Goal: Find contact information: Find contact information

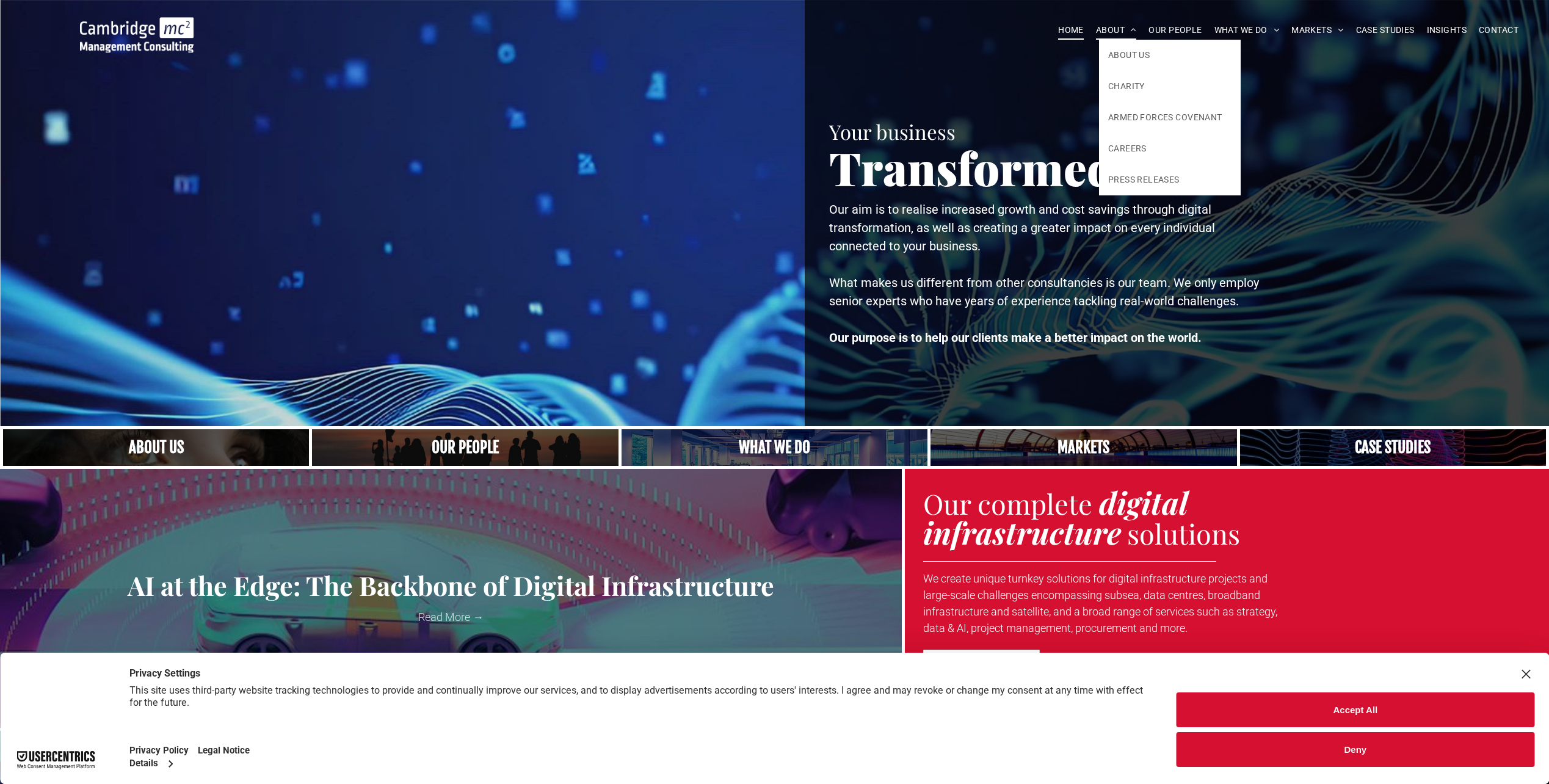
click at [1109, 22] on span "ABOUT" at bounding box center [1117, 30] width 41 height 19
click at [1119, 49] on span "ABOUT US" at bounding box center [1129, 55] width 41 height 13
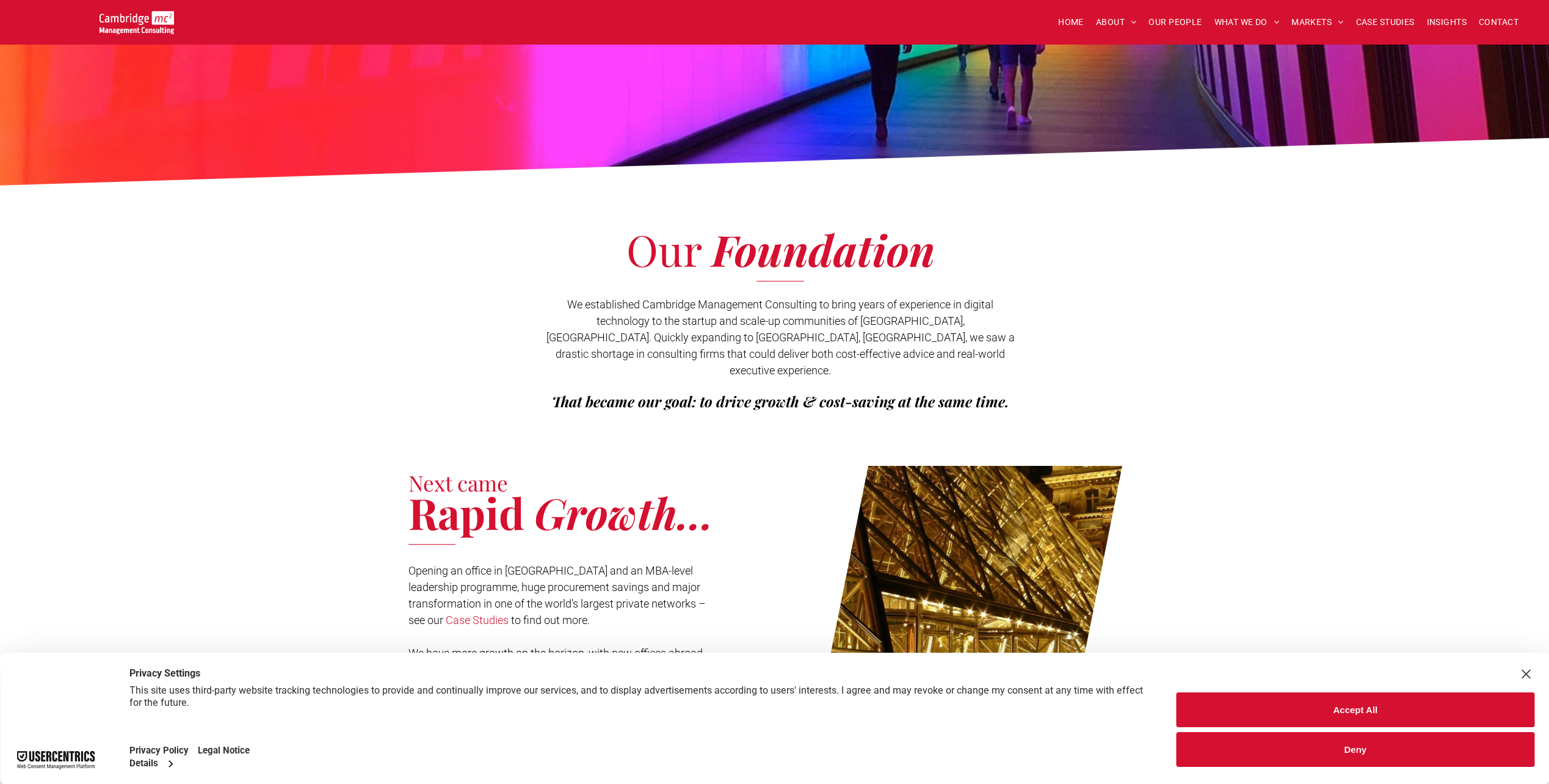
scroll to position [366, 0]
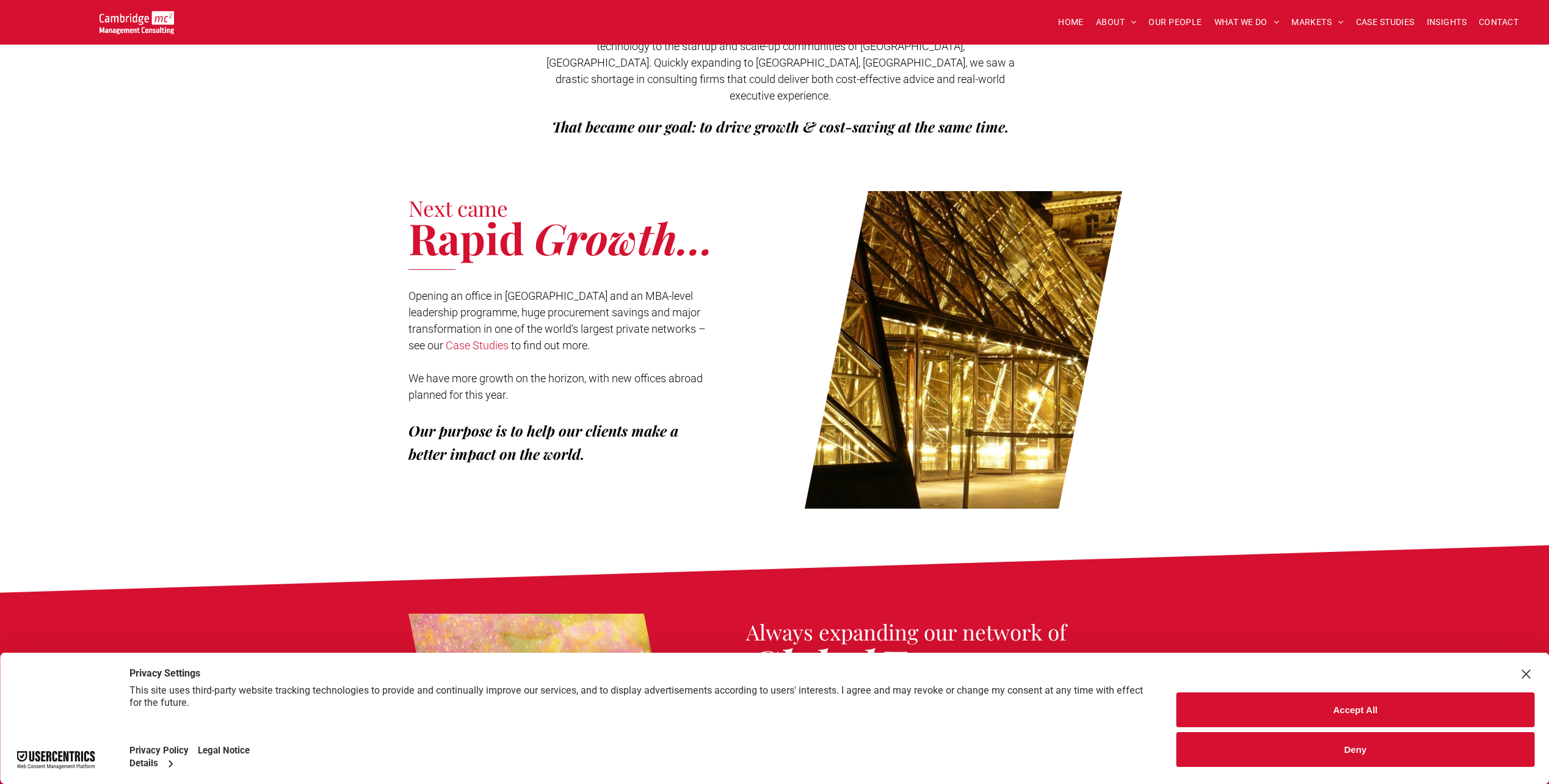
click at [1362, 701] on button "Accept All" at bounding box center [1356, 710] width 358 height 35
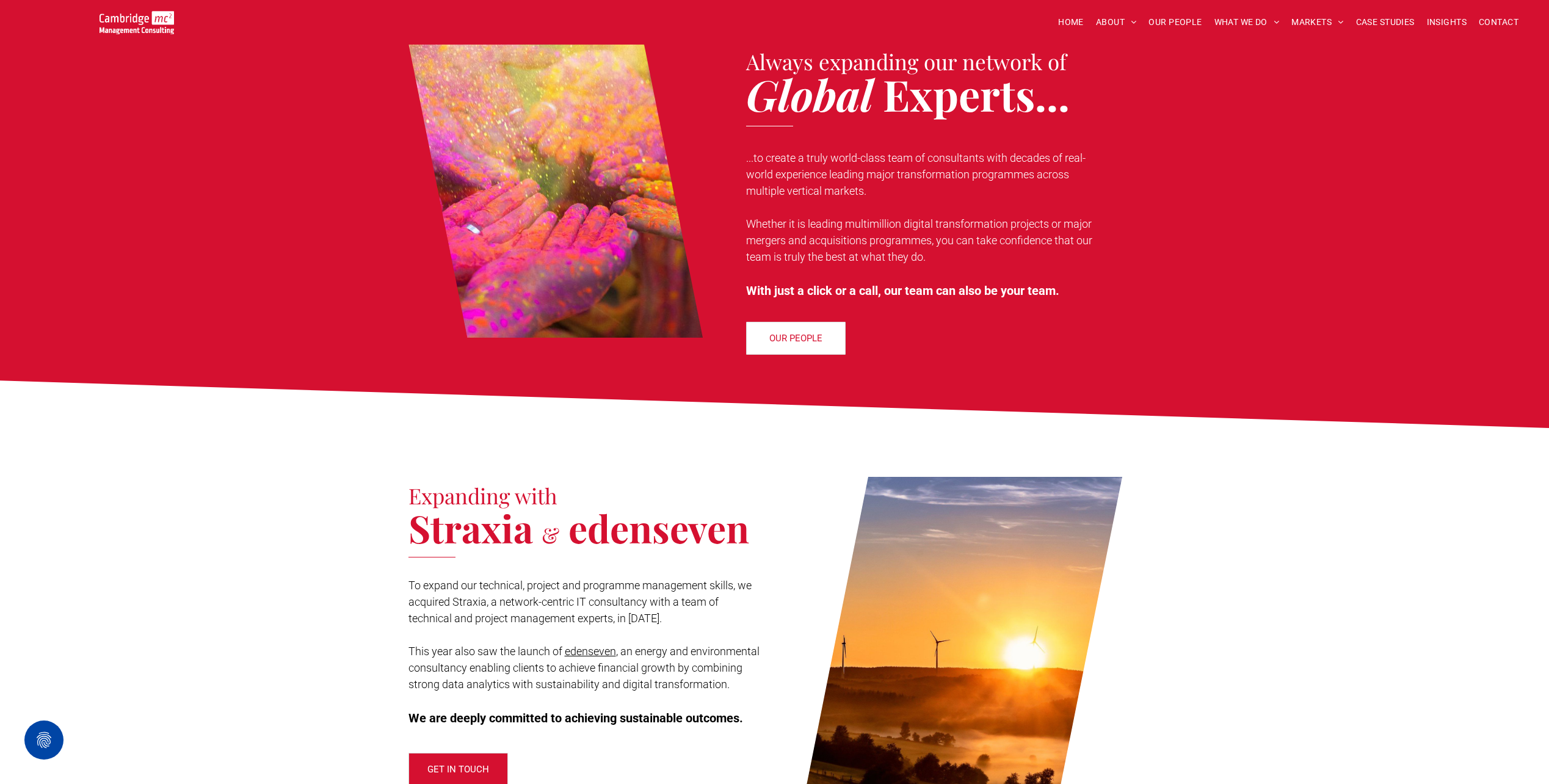
scroll to position [733, 0]
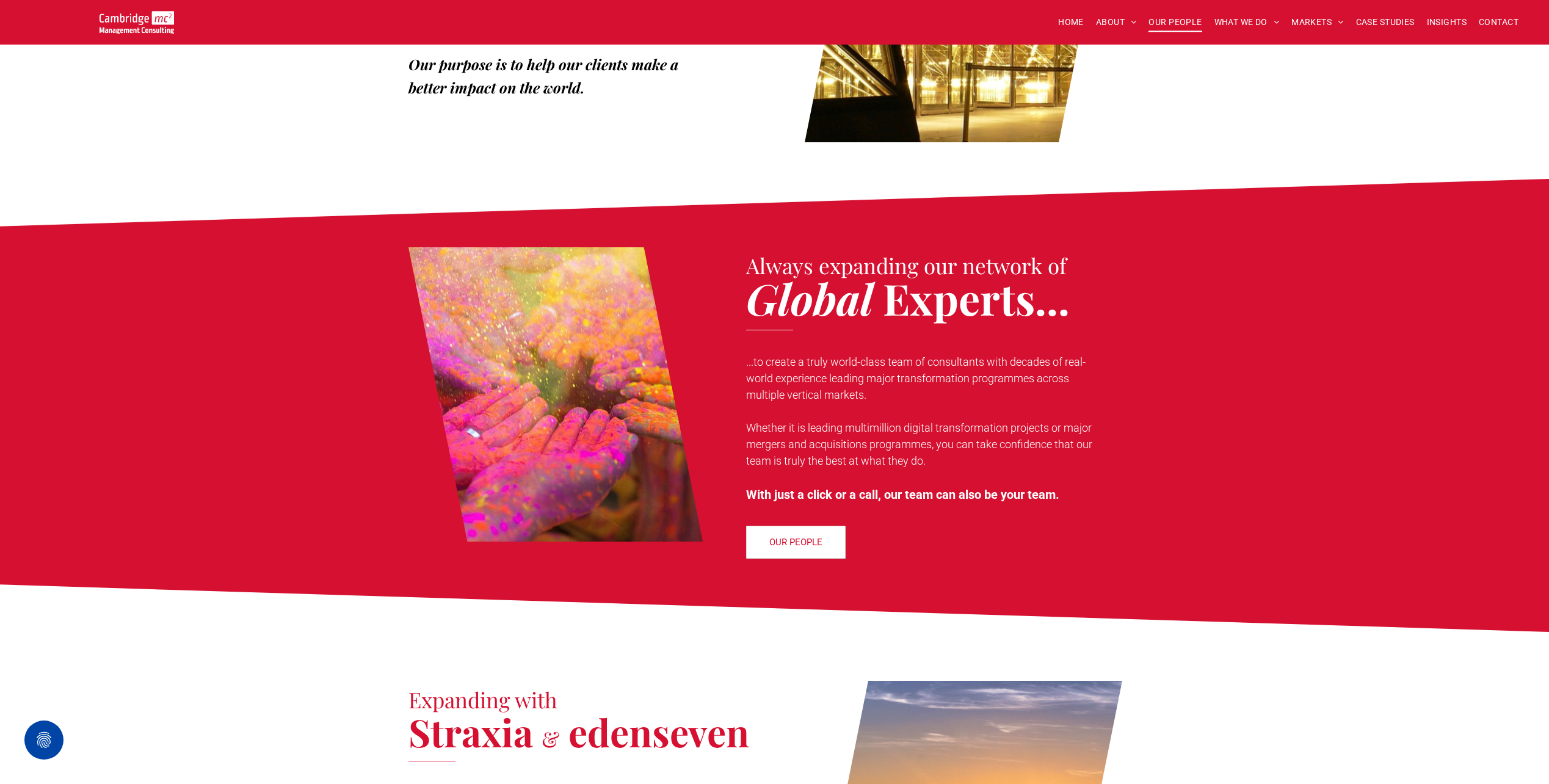
click at [1163, 18] on span "OUR PEOPLE" at bounding box center [1175, 22] width 53 height 19
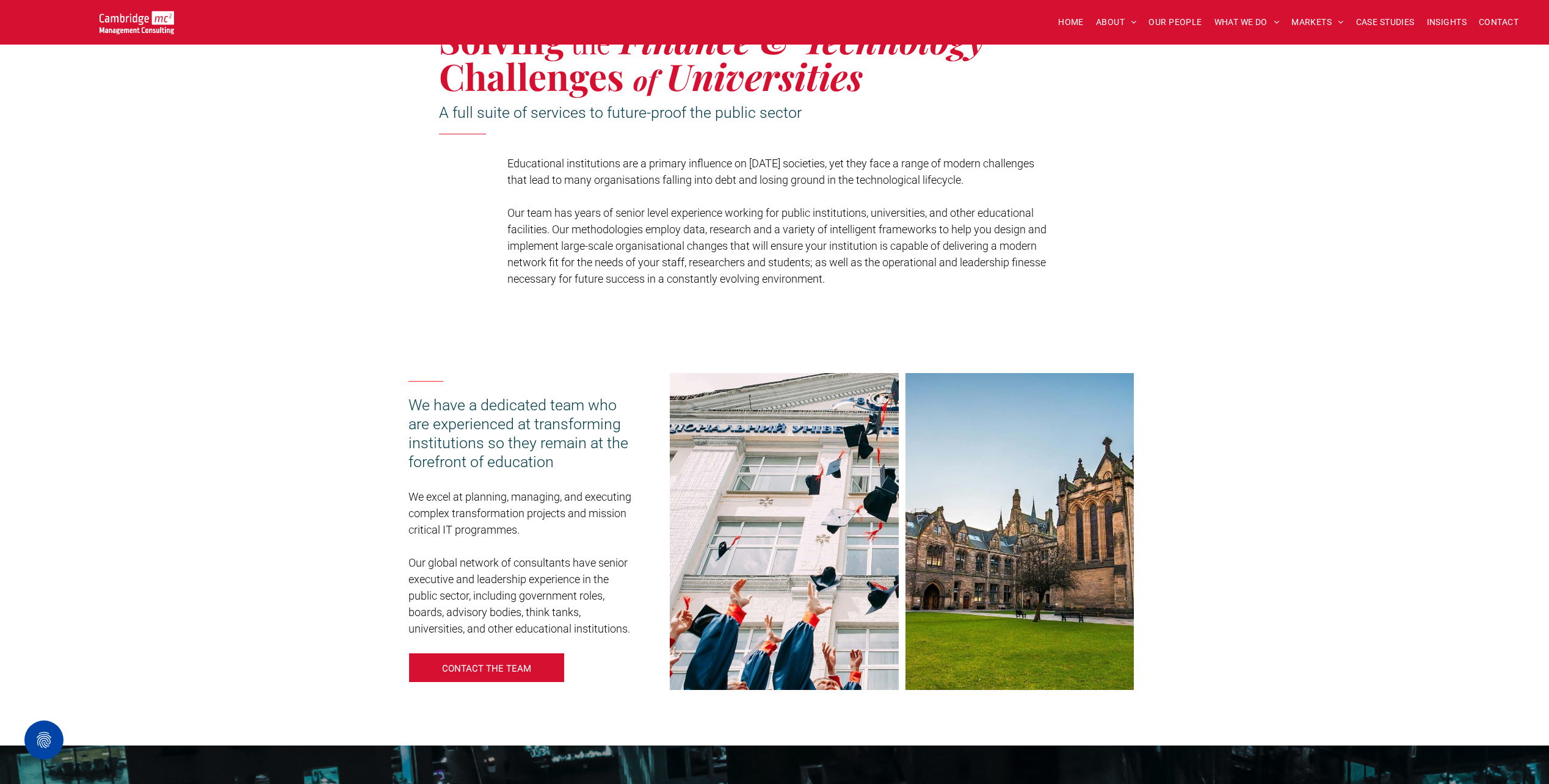
scroll to position [427, 0]
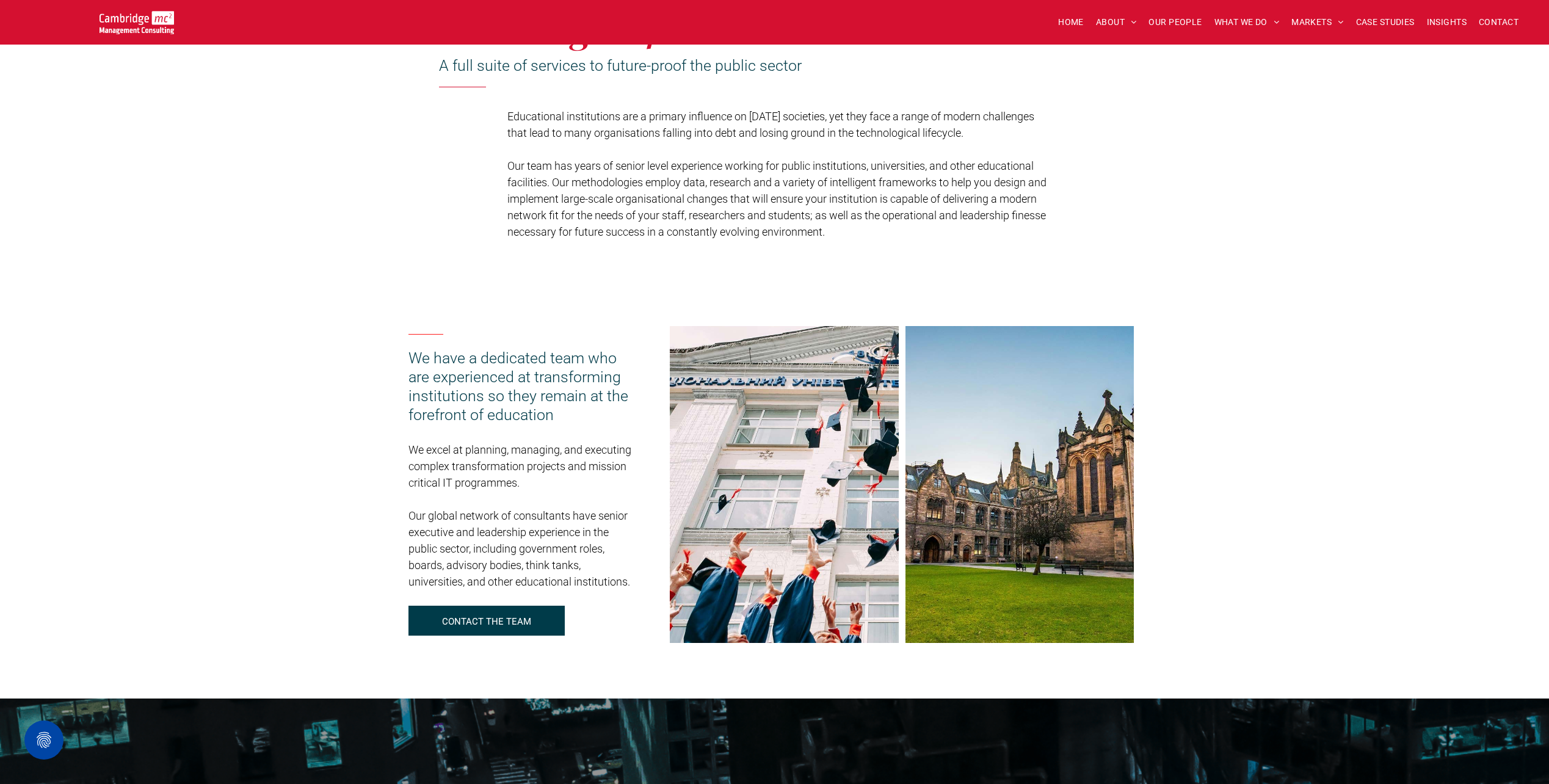
click at [500, 619] on p "CONTACT THE TEAM" at bounding box center [486, 621] width 89 height 11
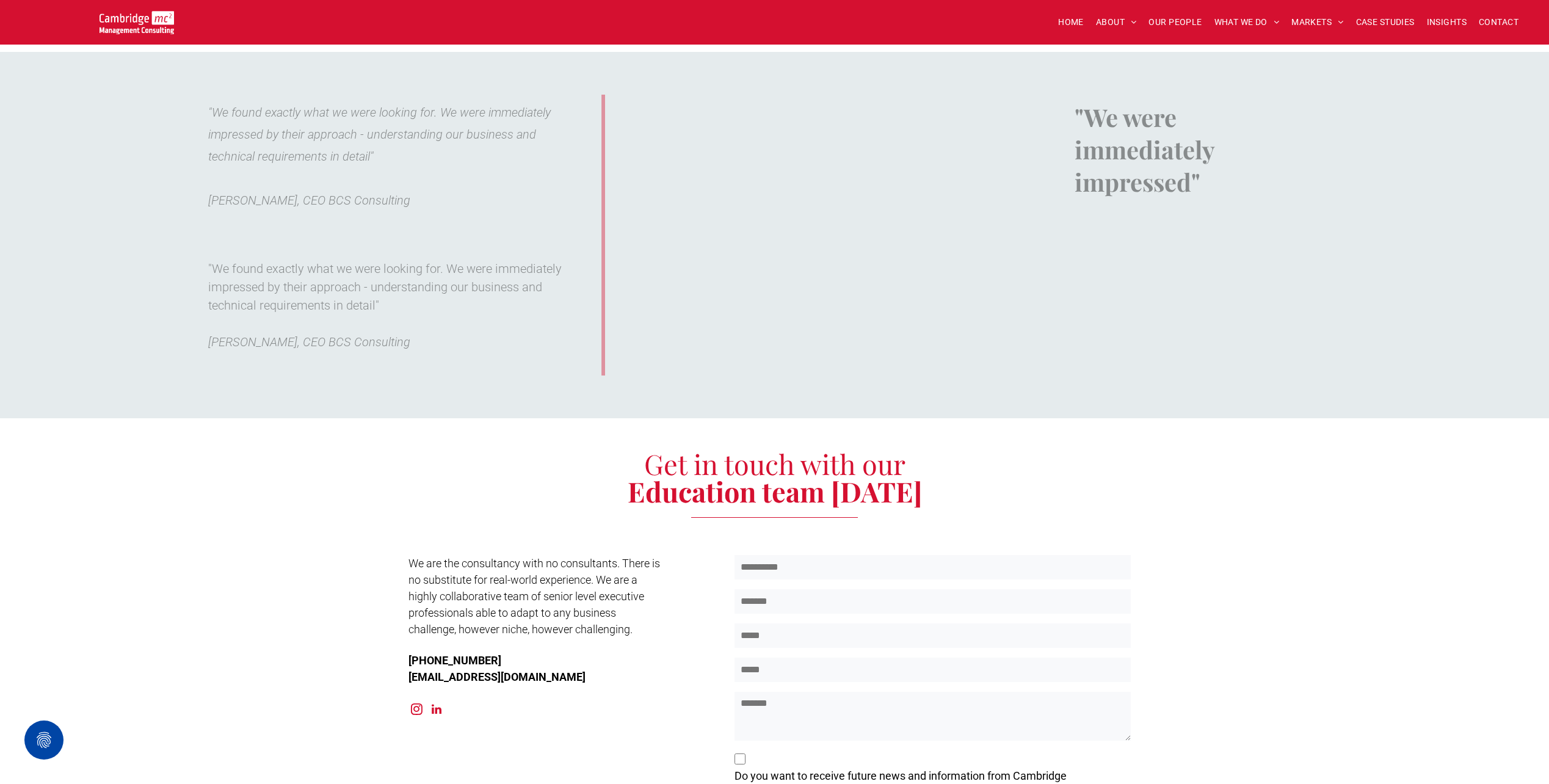
scroll to position [5215, 0]
